Goal: Task Accomplishment & Management: Use online tool/utility

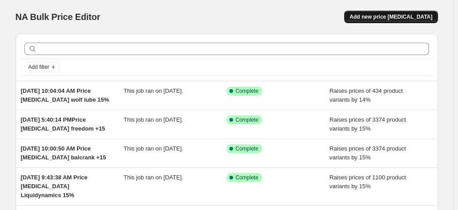
click at [405, 15] on span "Add new price change job" at bounding box center [390, 16] width 83 height 7
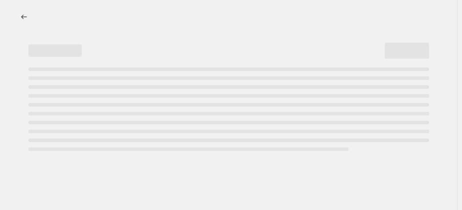
select select "percentage"
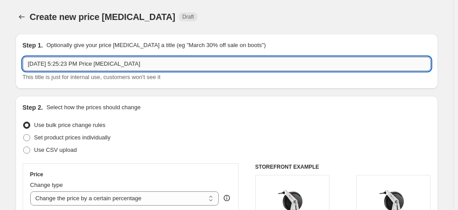
click at [215, 59] on input "Oct 6, 2025, 5:25:23 PM Price change job" at bounding box center [227, 64] width 408 height 14
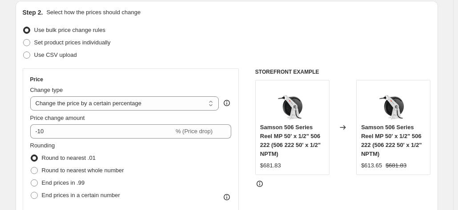
scroll to position [133, 0]
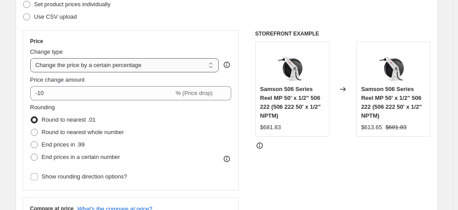
type input "[DATE] 5:25:23 PM Price [MEDICAL_DATA] SVI add 20%"
click at [180, 65] on select "Change the price to a certain amount Change the price by a certain amount Chang…" at bounding box center [124, 65] width 189 height 14
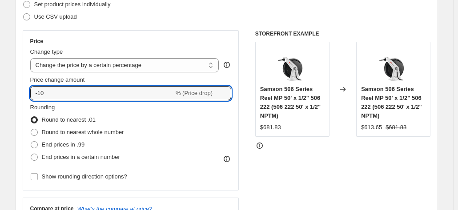
drag, startPoint x: 52, startPoint y: 92, endPoint x: 0, endPoint y: 100, distance: 52.7
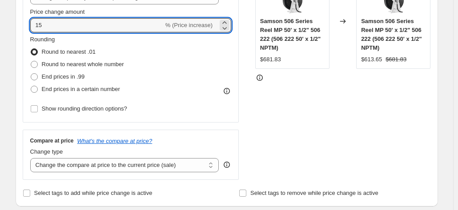
scroll to position [267, 0]
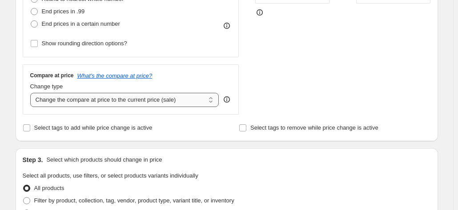
type input "15"
click at [92, 100] on select "Change the compare at price to the current price (sale) Change the compare at p…" at bounding box center [124, 100] width 189 height 14
select select "remove"
click at [32, 93] on select "Change the compare at price to the current price (sale) Change the compare at p…" at bounding box center [124, 100] width 189 height 14
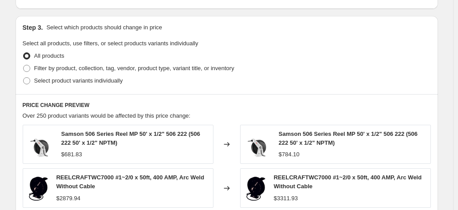
scroll to position [400, 0]
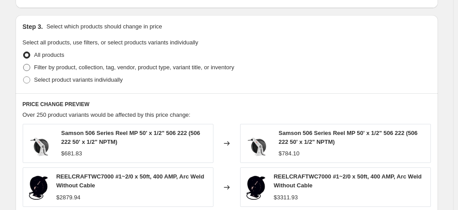
click at [30, 67] on span at bounding box center [26, 67] width 7 height 7
click at [24, 64] on input "Filter by product, collection, tag, vendor, product type, variant title, or inv…" at bounding box center [23, 64] width 0 height 0
radio input "true"
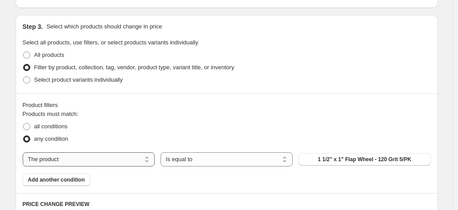
click at [116, 160] on select "The product The product's collection The product's tag The product's vendor The…" at bounding box center [89, 159] width 132 height 14
select select "vendor"
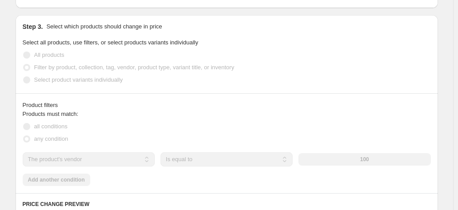
scroll to position [489, 0]
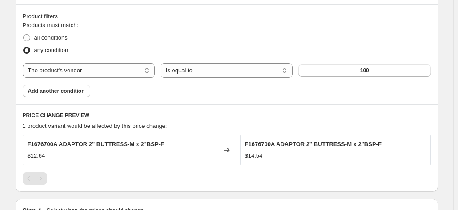
click at [371, 69] on button "100" at bounding box center [364, 70] width 132 height 12
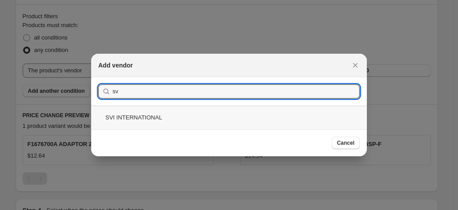
type input "sv"
click at [128, 119] on div "SVI INTERNATIONAL" at bounding box center [229, 118] width 276 height 24
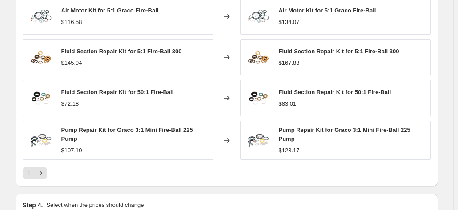
scroll to position [779, 0]
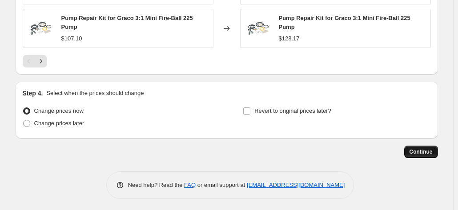
click at [414, 148] on span "Continue" at bounding box center [420, 151] width 23 height 7
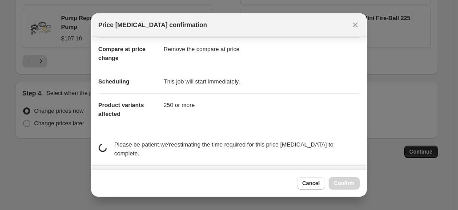
scroll to position [83, 0]
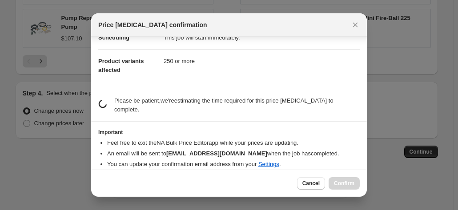
click at [135, 160] on li "You can update your confirmation email address from your Settings ." at bounding box center [233, 164] width 252 height 9
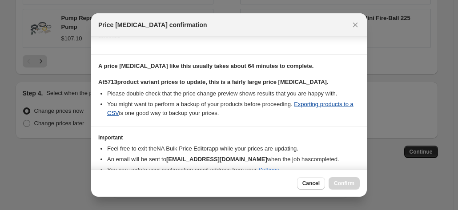
scroll to position [156, 0]
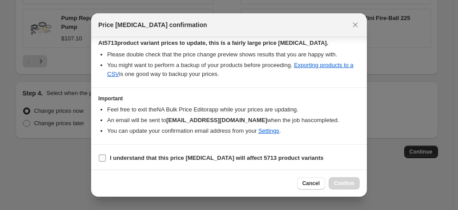
click at [136, 156] on b "I understand that this price change job will affect 5713 product variants" at bounding box center [217, 158] width 214 height 7
click at [106, 156] on input "I understand that this price change job will affect 5713 product variants" at bounding box center [102, 158] width 7 height 7
checkbox input "true"
click at [342, 185] on span "Confirm" at bounding box center [344, 183] width 20 height 7
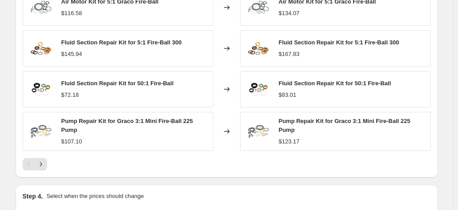
scroll to position [601, 0]
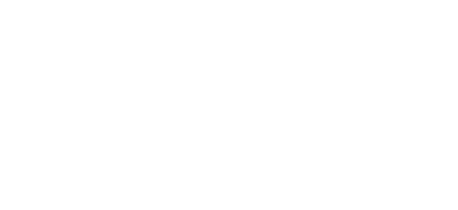
select select "percentage"
select select "remove"
select select "vendor"
